Goal: Navigation & Orientation: Find specific page/section

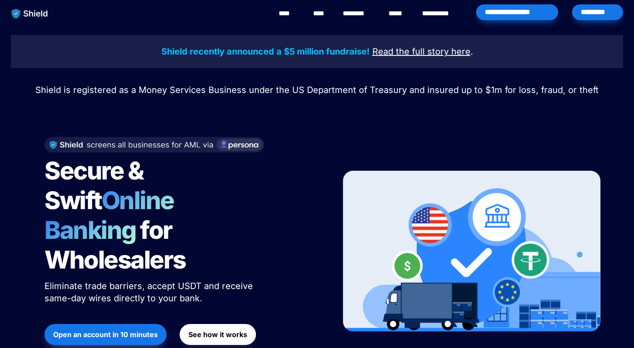
click at [249, 94] on span "Shield is registered as a Money Services Business under the US Department of Tr…" at bounding box center [317, 90] width 564 height 10
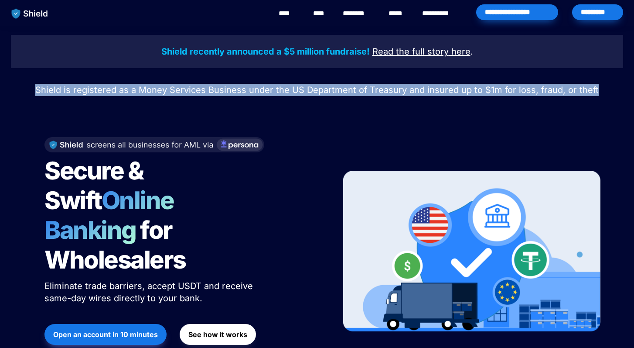
click at [271, 93] on span "Shield is registered as a Money Services Business under the US Department of Tr…" at bounding box center [317, 90] width 564 height 10
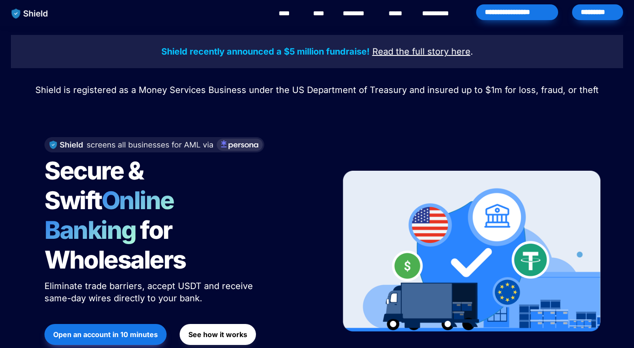
click at [271, 93] on span "Shield is registered as a Money Services Business under the US Department of Tr…" at bounding box center [317, 90] width 564 height 10
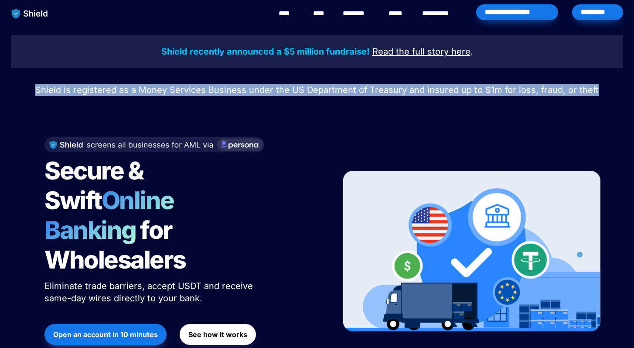
click at [280, 92] on span "Shield is registered as a Money Services Business under the US Department of Tr…" at bounding box center [317, 90] width 564 height 10
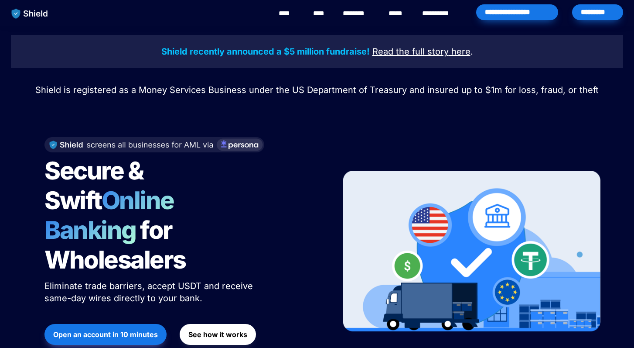
click at [280, 92] on span "Shield is registered as a Money Services Business under the US Department of Tr…" at bounding box center [317, 90] width 564 height 10
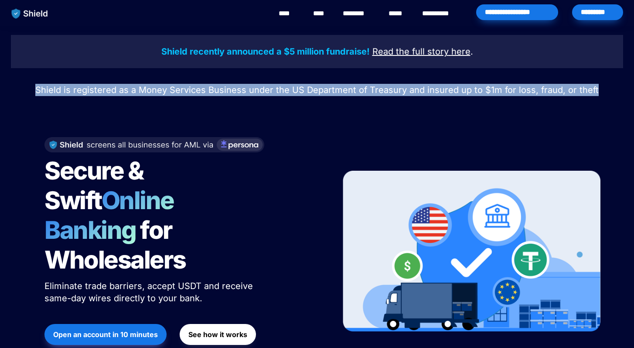
click at [298, 87] on span "Shield is registered as a Money Services Business under the US Department of Tr…" at bounding box center [317, 90] width 564 height 10
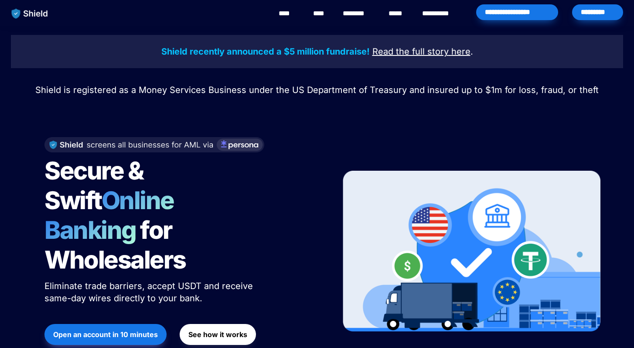
click at [359, 8] on link "********" at bounding box center [358, 13] width 31 height 10
